Goal: Task Accomplishment & Management: Complete application form

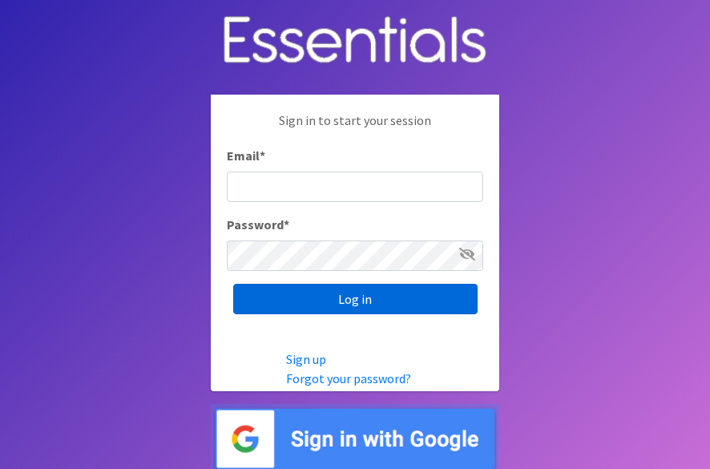
type input "[EMAIL_ADDRESS][DOMAIN_NAME]"
click at [342, 307] on input "Log in" at bounding box center [355, 299] width 244 height 30
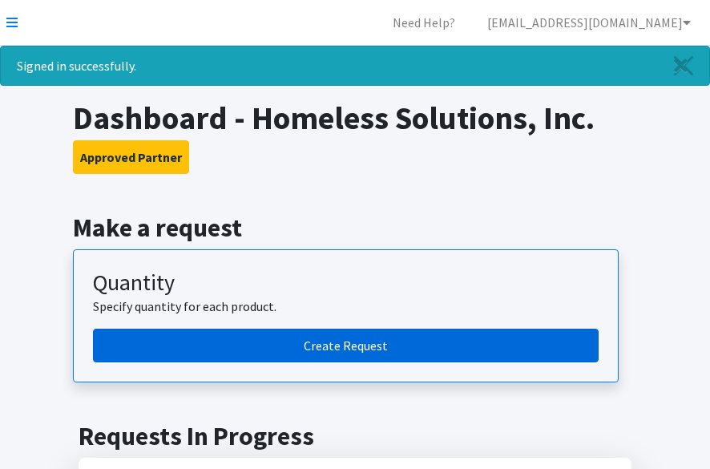
click at [333, 331] on link "Create Request" at bounding box center [346, 346] width 506 height 34
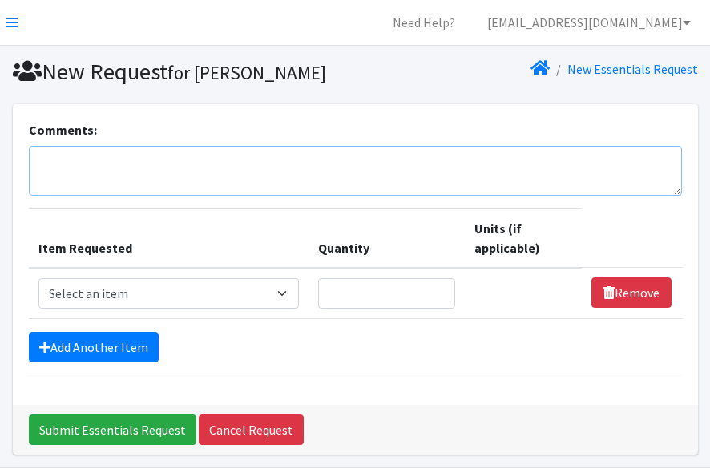
click at [213, 182] on textarea "Comments:" at bounding box center [355, 171] width 653 height 50
